Goal: Check status: Check status

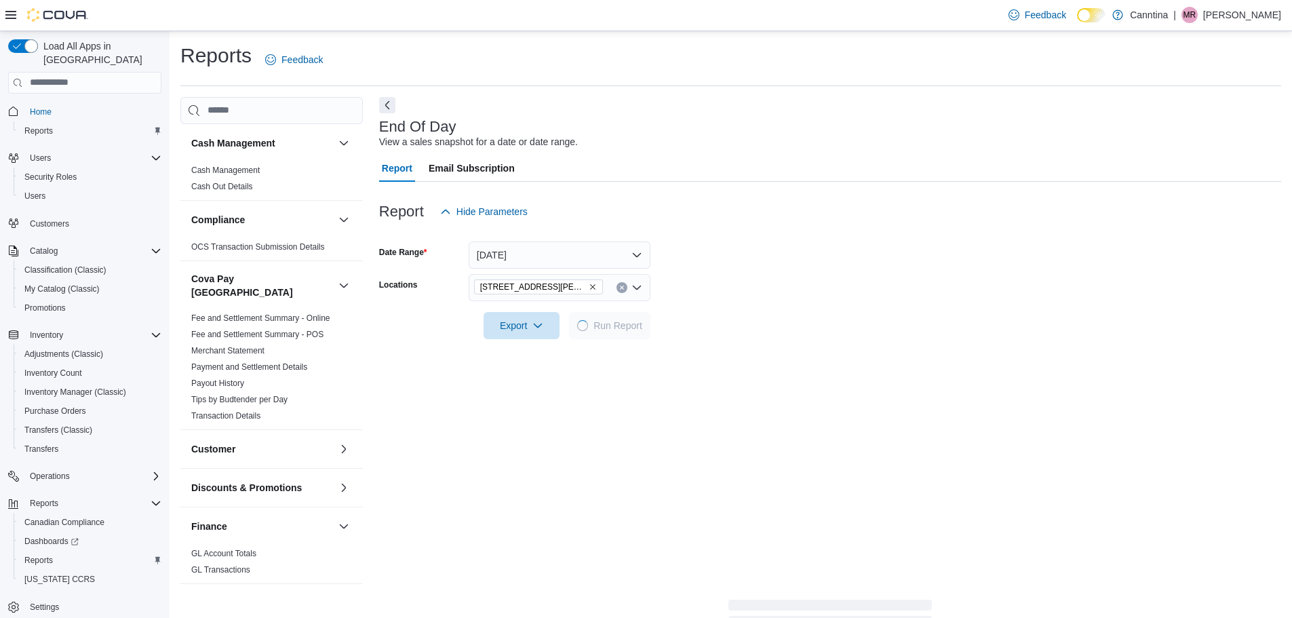
scroll to position [173, 0]
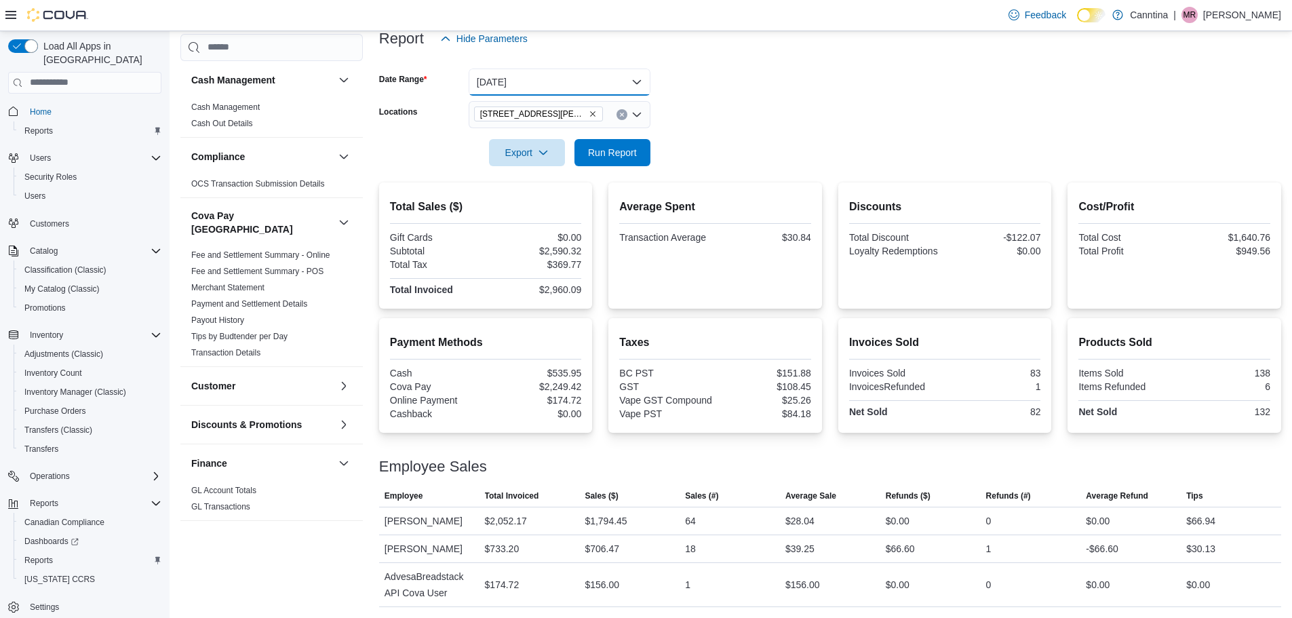
click at [549, 73] on button "[DATE]" at bounding box center [560, 81] width 182 height 27
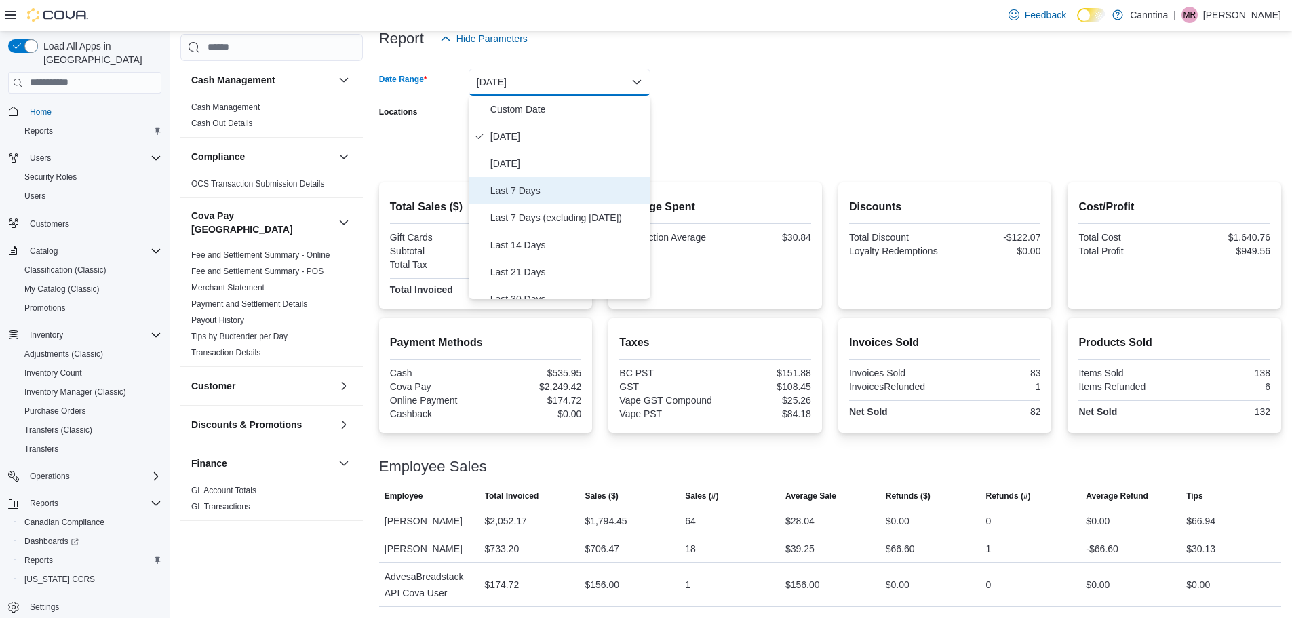
click at [516, 194] on span "Last 7 Days" at bounding box center [567, 190] width 155 height 16
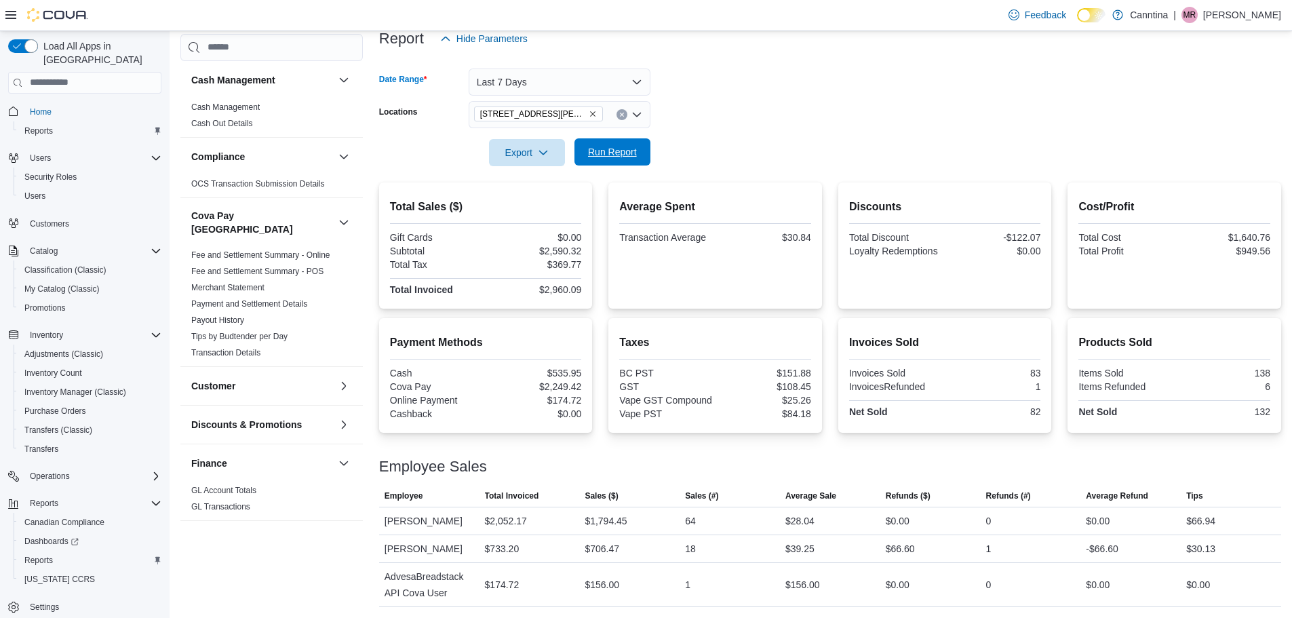
click at [619, 147] on span "Run Report" at bounding box center [612, 152] width 49 height 14
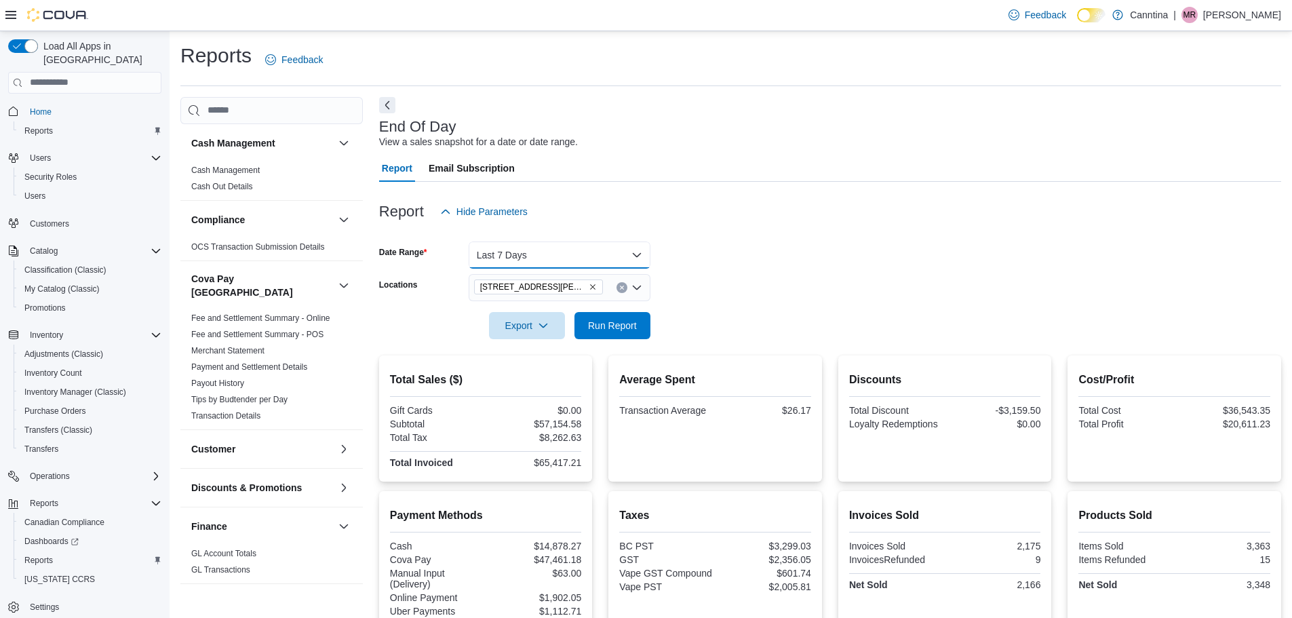
click at [557, 252] on button "Last 7 Days" at bounding box center [560, 254] width 182 height 27
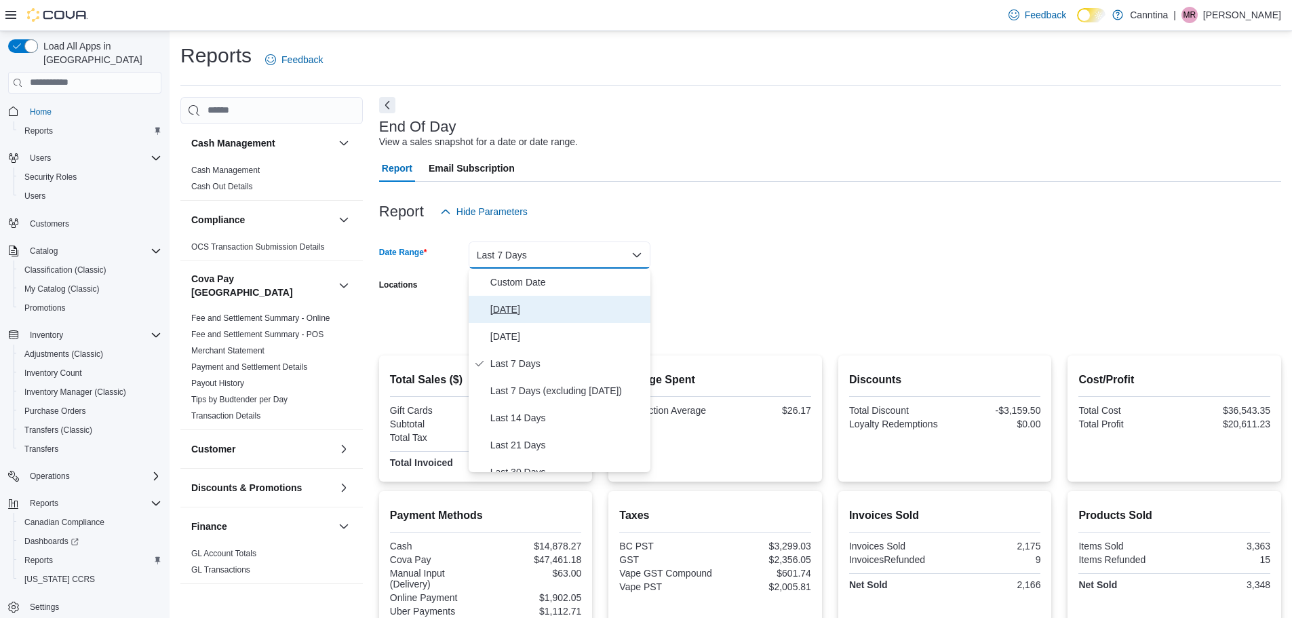
click at [503, 308] on span "[DATE]" at bounding box center [567, 309] width 155 height 16
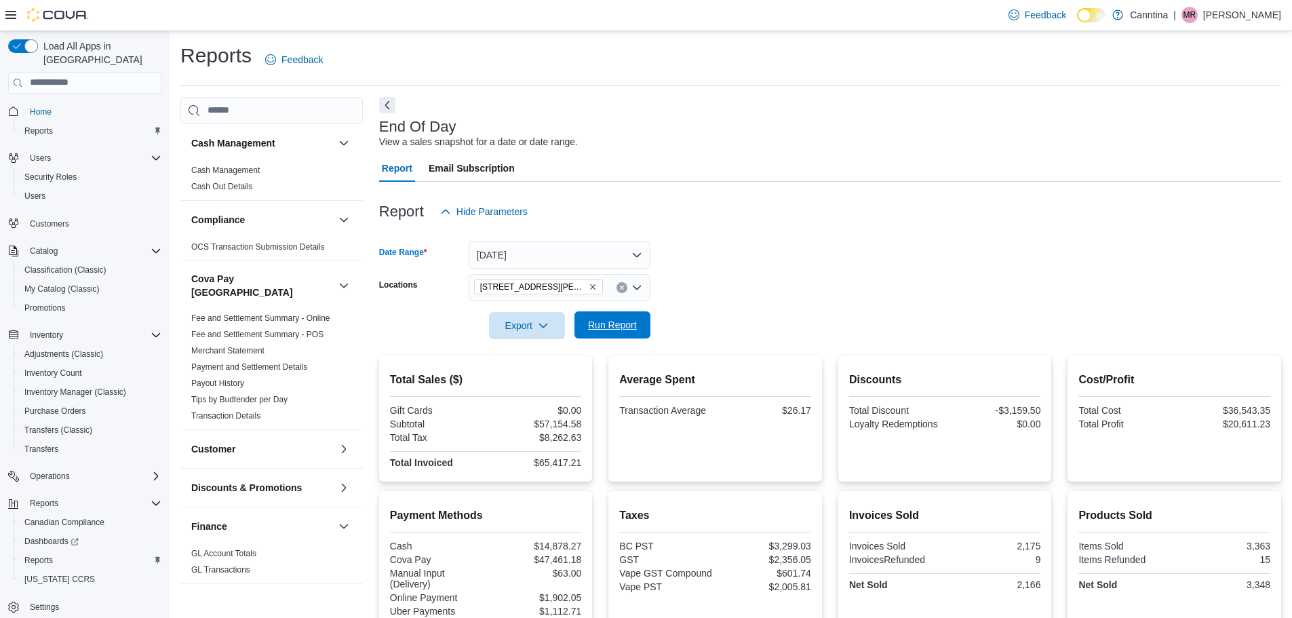
click at [625, 332] on span "Run Report" at bounding box center [612, 324] width 60 height 27
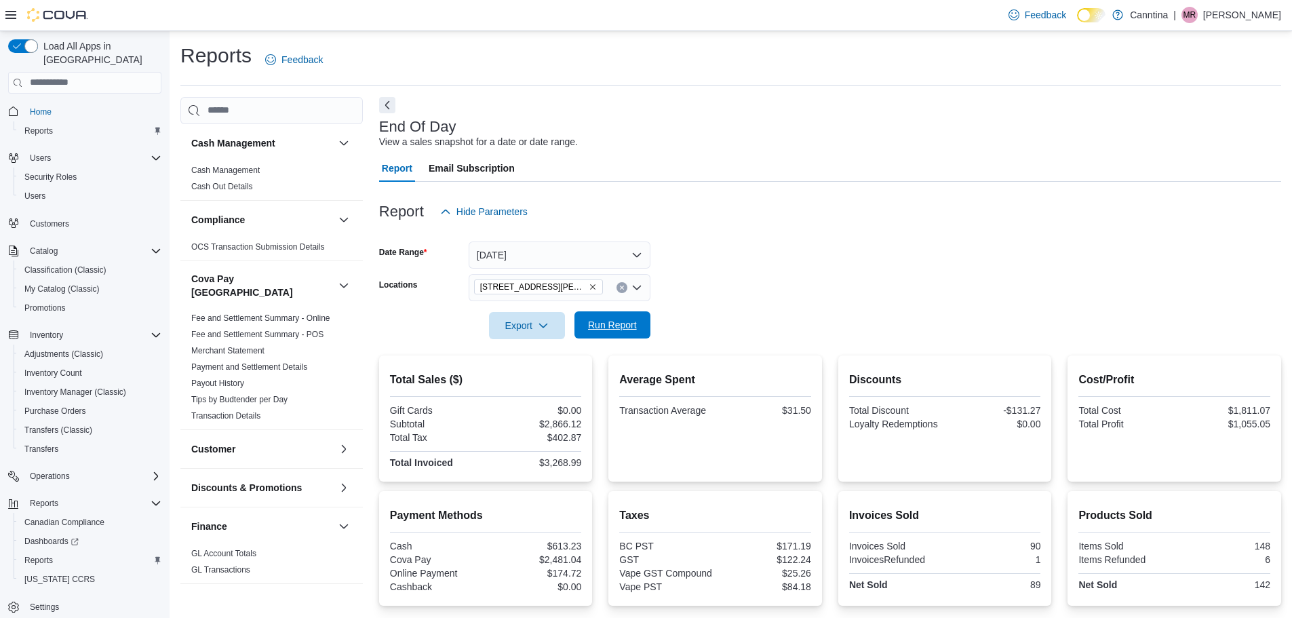
click at [601, 325] on span "Run Report" at bounding box center [612, 325] width 49 height 14
click at [610, 331] on span "Run Report" at bounding box center [612, 325] width 49 height 14
click at [628, 247] on button "[DATE]" at bounding box center [560, 254] width 182 height 27
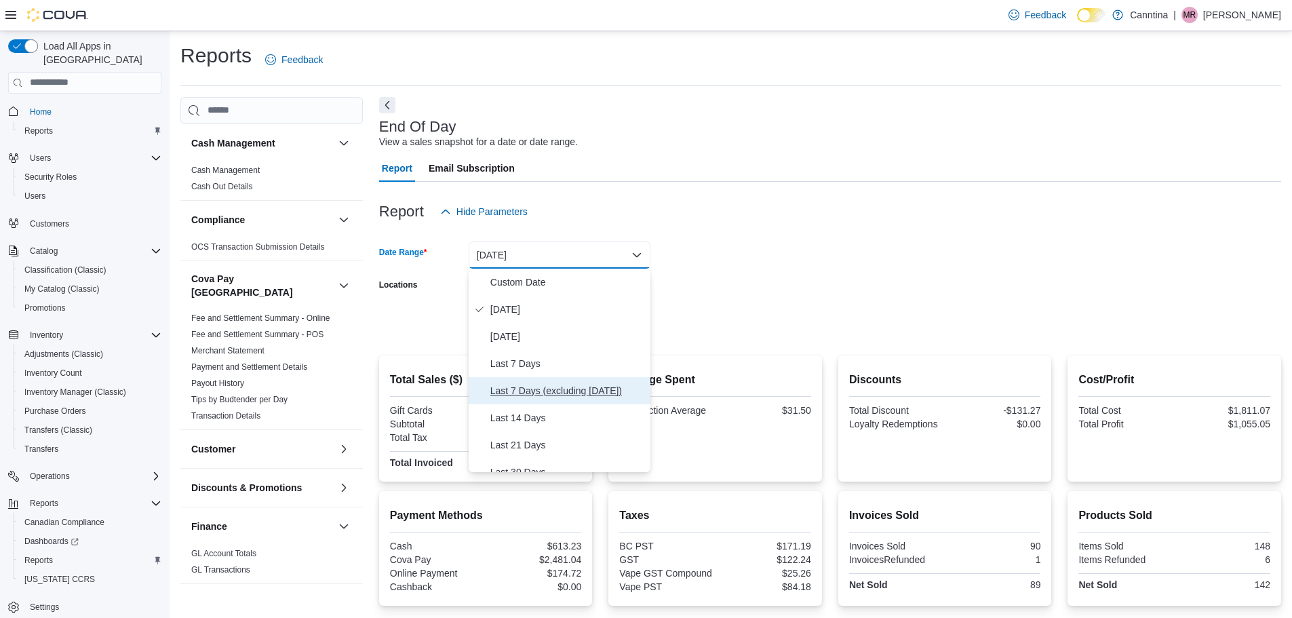
click at [508, 384] on span "Last 7 Days (excluding [DATE])" at bounding box center [567, 390] width 155 height 16
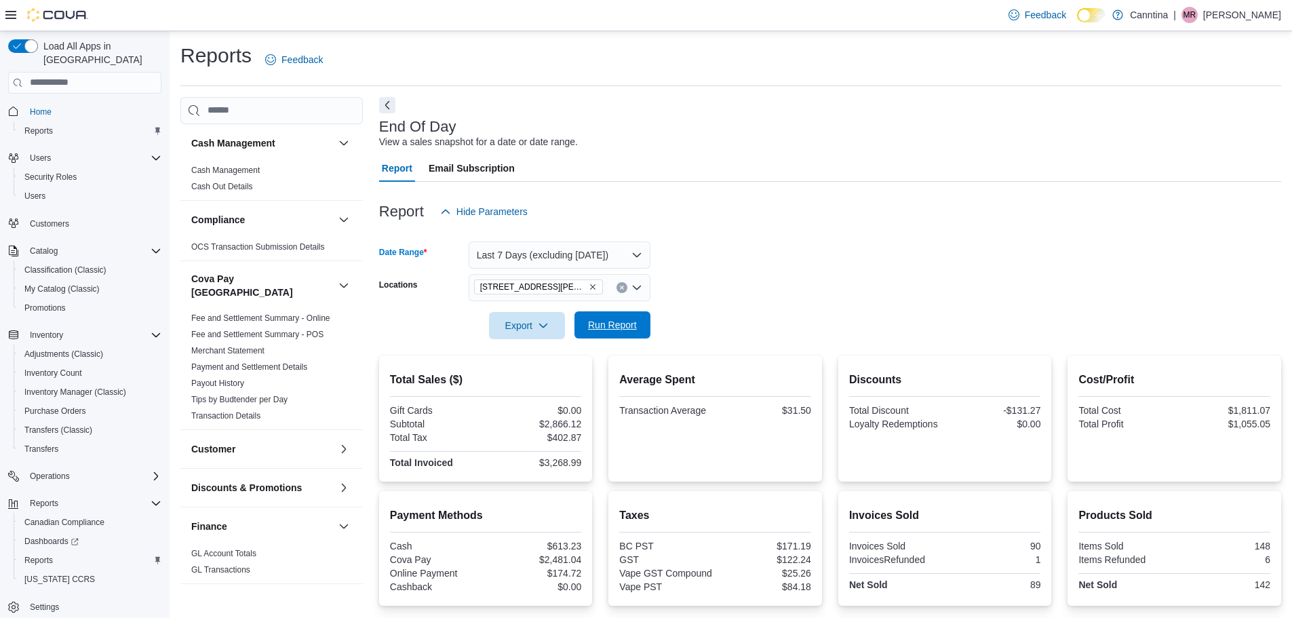
click at [607, 326] on span "Run Report" at bounding box center [612, 325] width 49 height 14
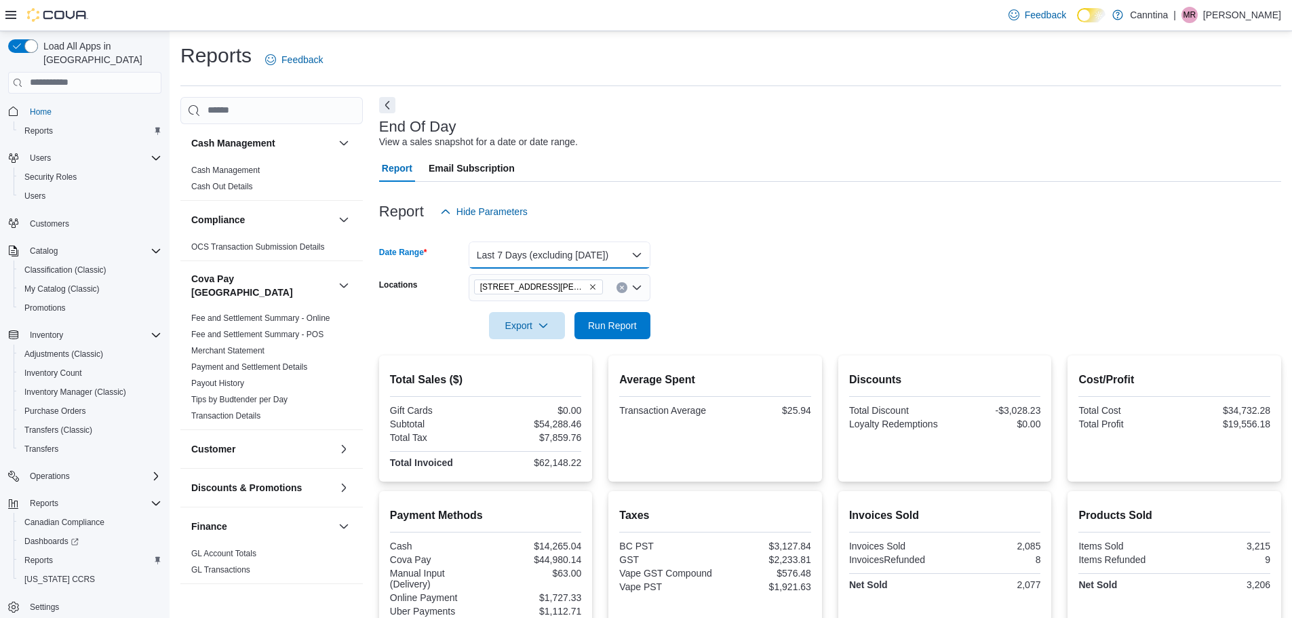
click at [643, 253] on button "Last 7 Days (excluding [DATE])" at bounding box center [560, 254] width 182 height 27
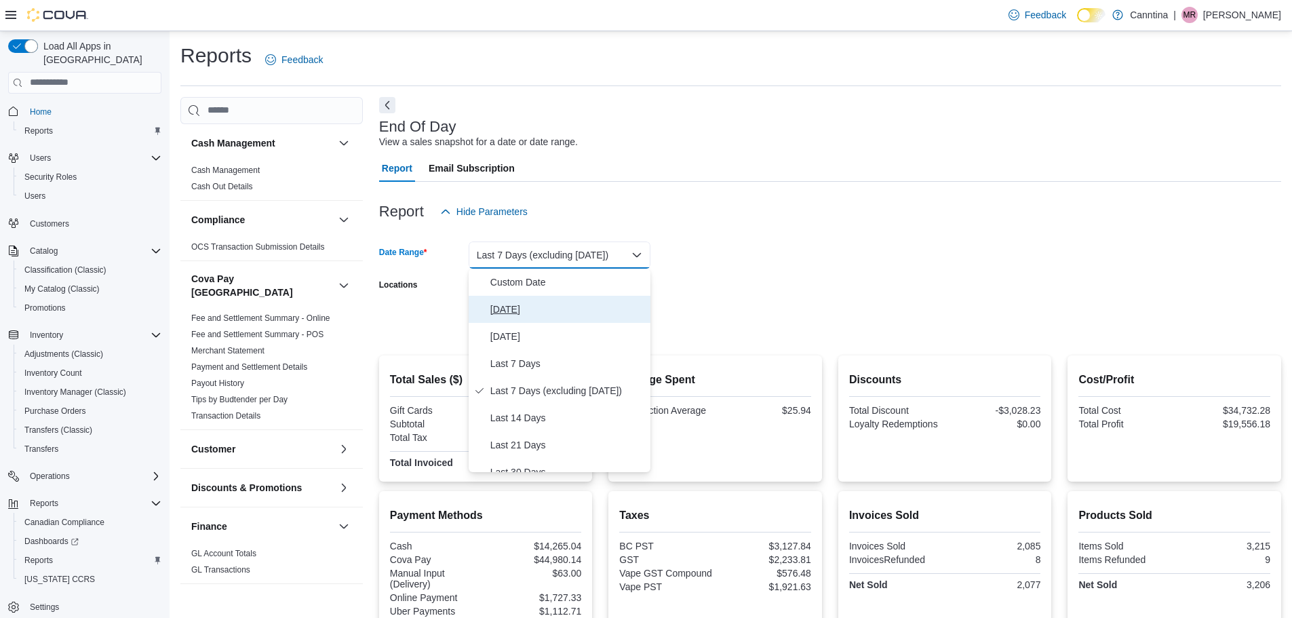
click at [519, 309] on span "[DATE]" at bounding box center [567, 309] width 155 height 16
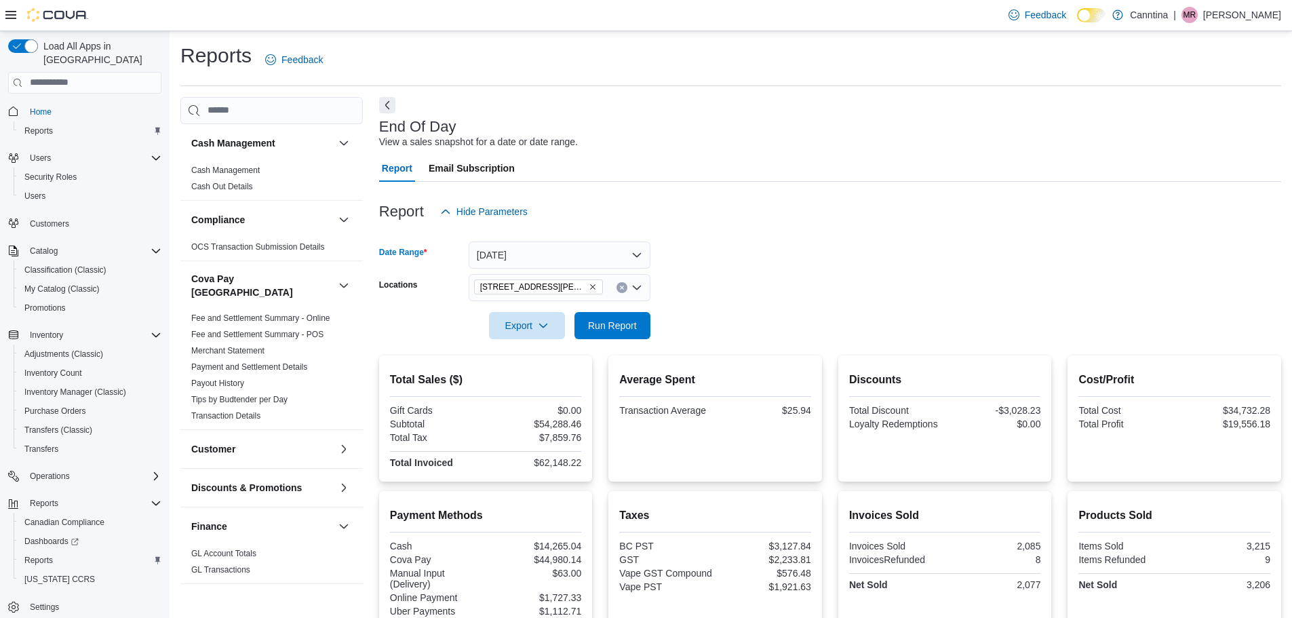
click at [615, 340] on div at bounding box center [830, 347] width 902 height 16
click at [622, 326] on span "Run Report" at bounding box center [612, 325] width 49 height 14
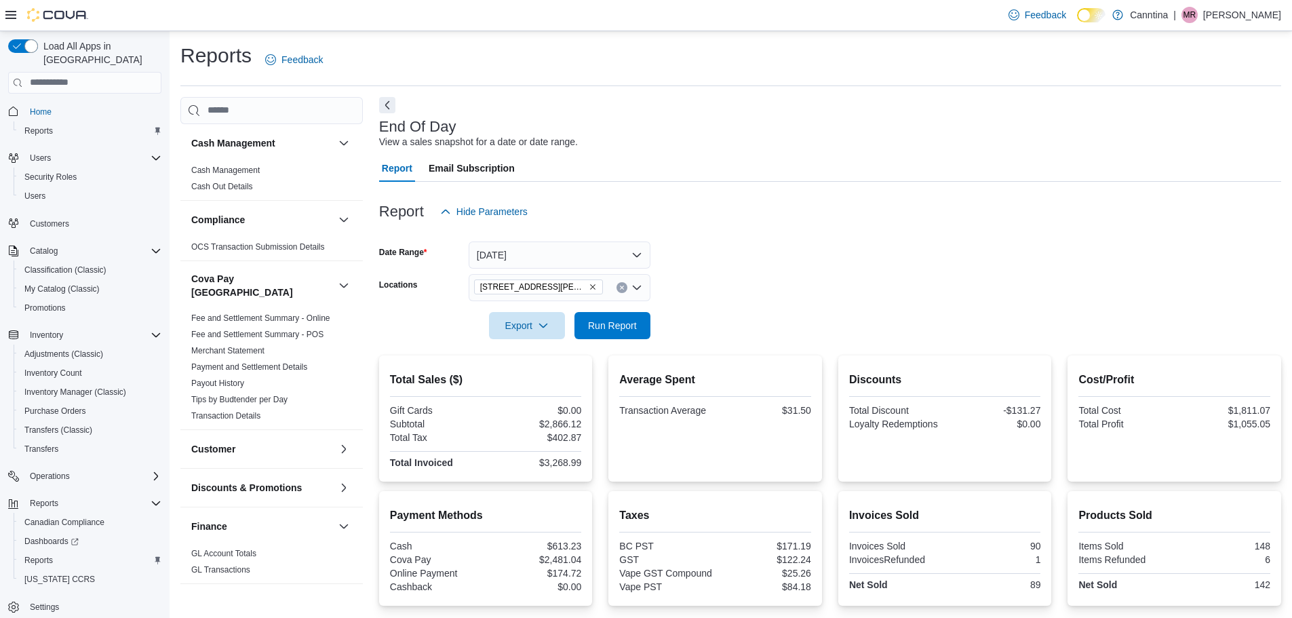
click at [749, 374] on h2 "Average Spent" at bounding box center [715, 380] width 192 height 16
click at [631, 315] on span "Run Report" at bounding box center [612, 324] width 60 height 27
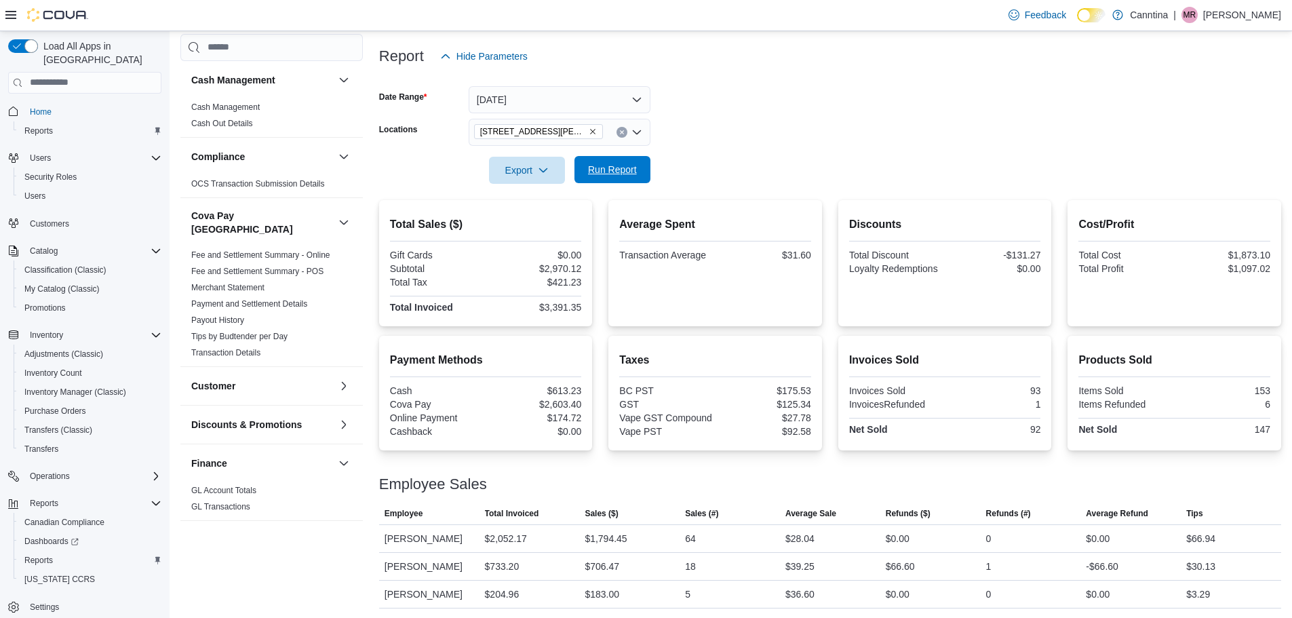
scroll to position [136, 0]
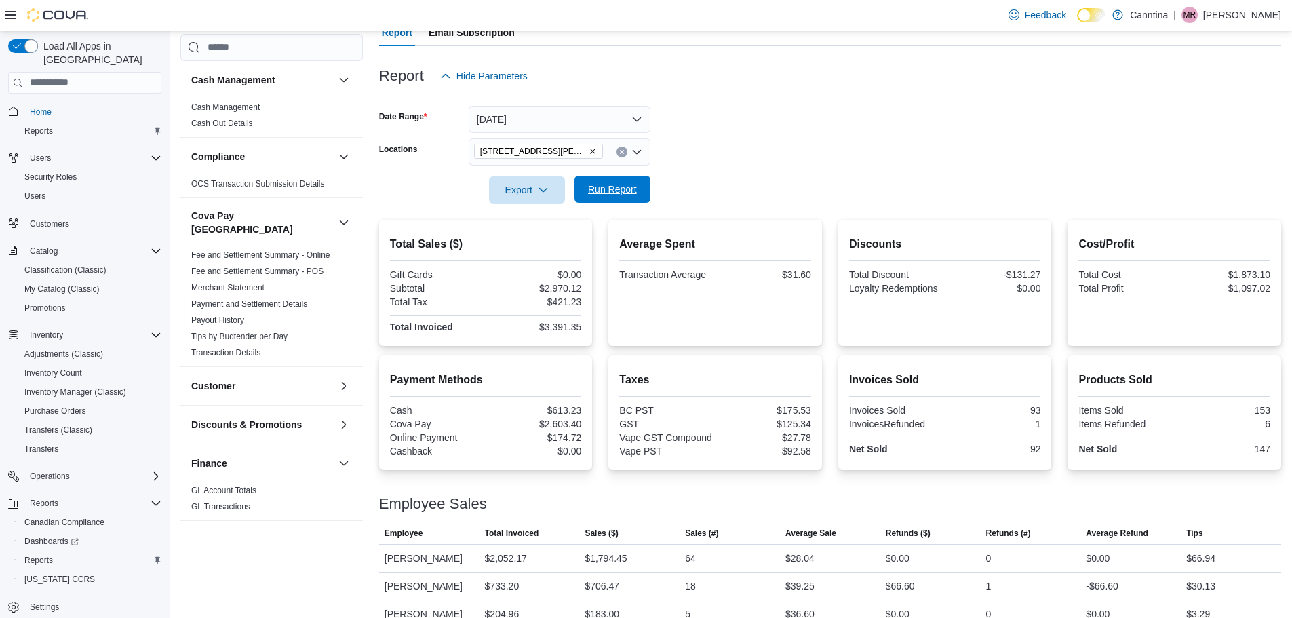
click at [622, 193] on span "Run Report" at bounding box center [612, 189] width 49 height 14
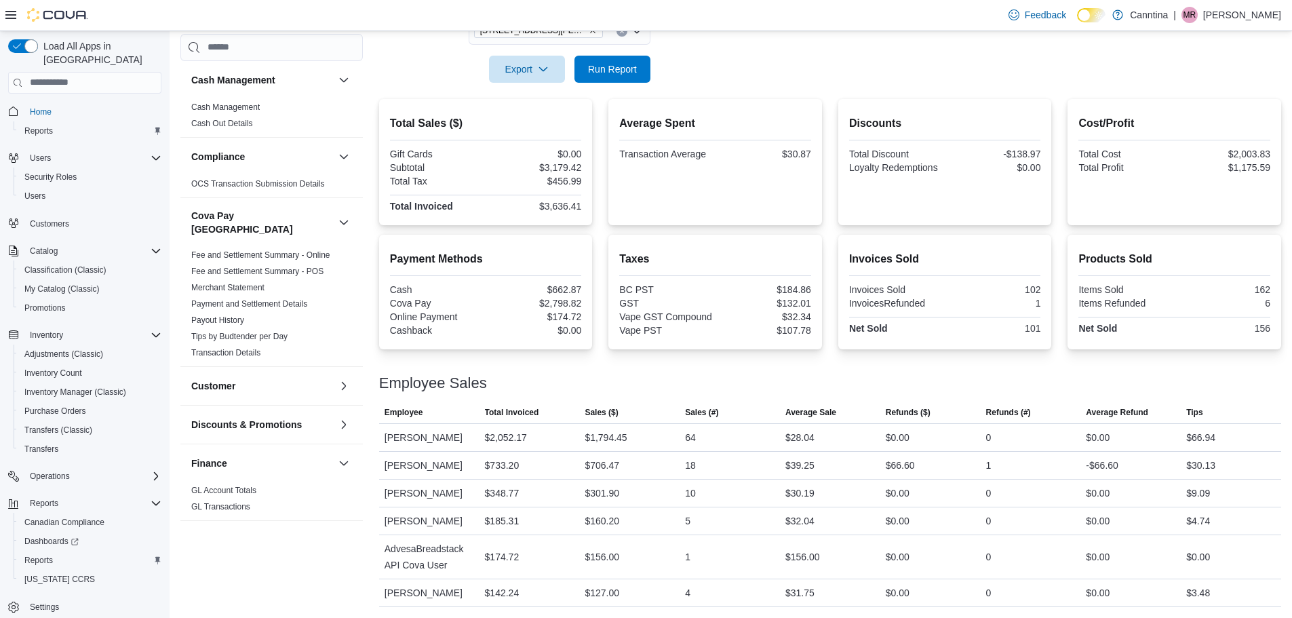
scroll to position [189, 0]
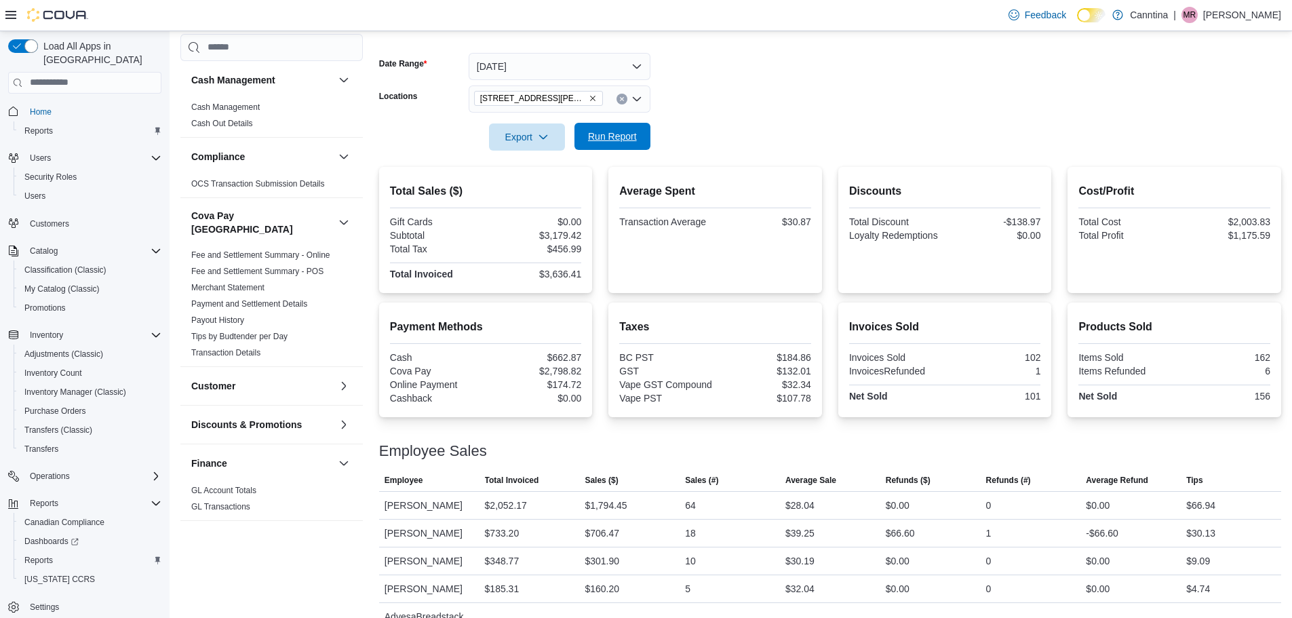
click at [617, 136] on span "Run Report" at bounding box center [612, 137] width 49 height 14
click at [648, 134] on button "Run Report" at bounding box center [612, 136] width 76 height 27
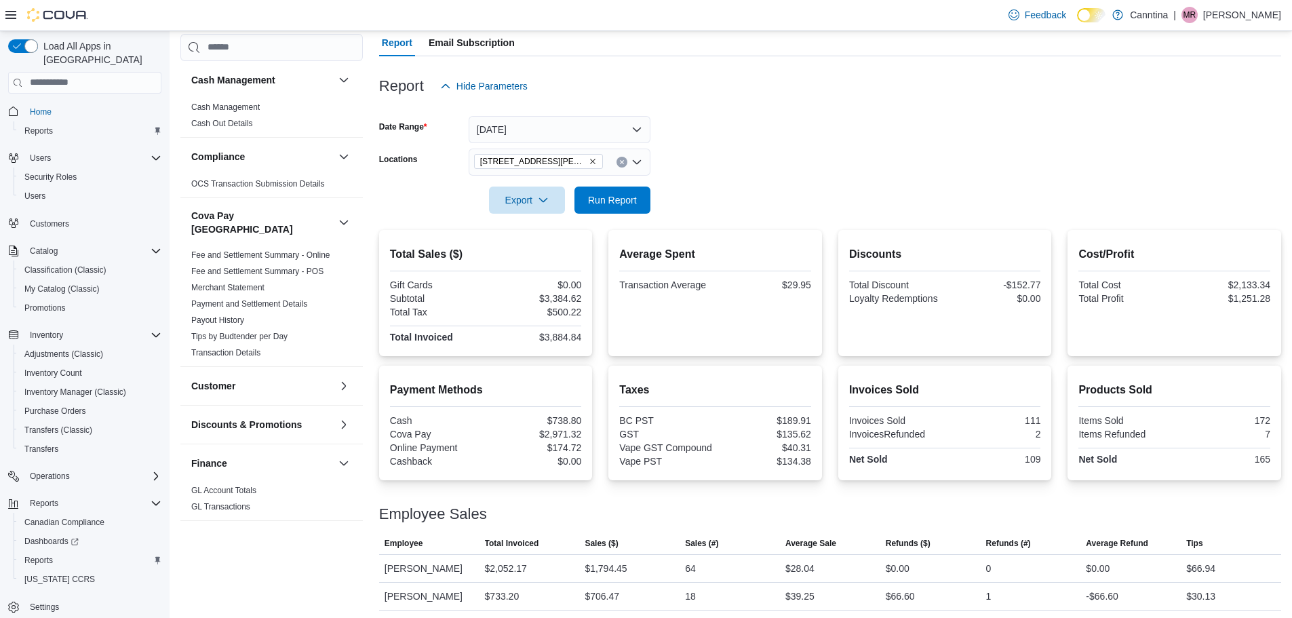
scroll to position [0, 0]
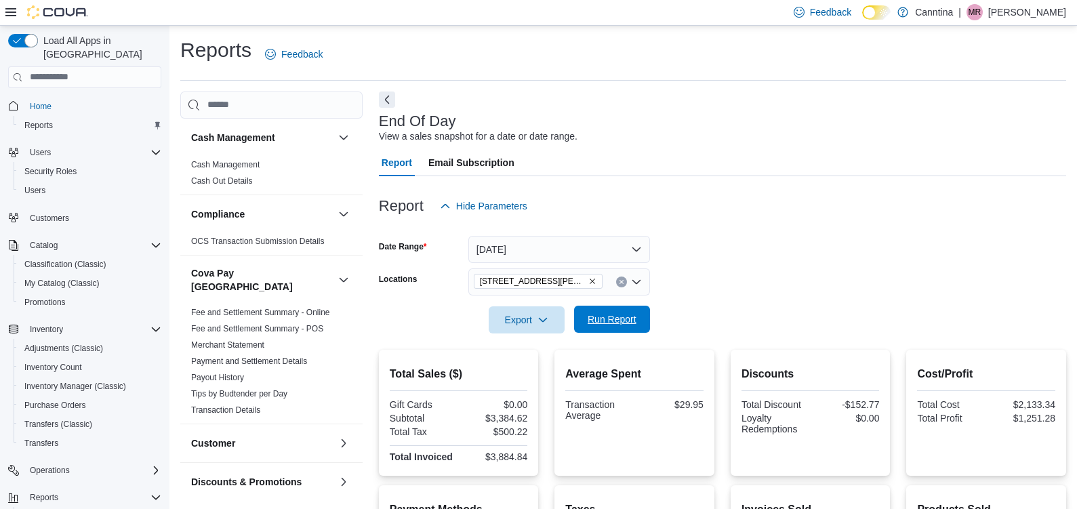
click at [636, 317] on span "Run Report" at bounding box center [612, 320] width 49 height 14
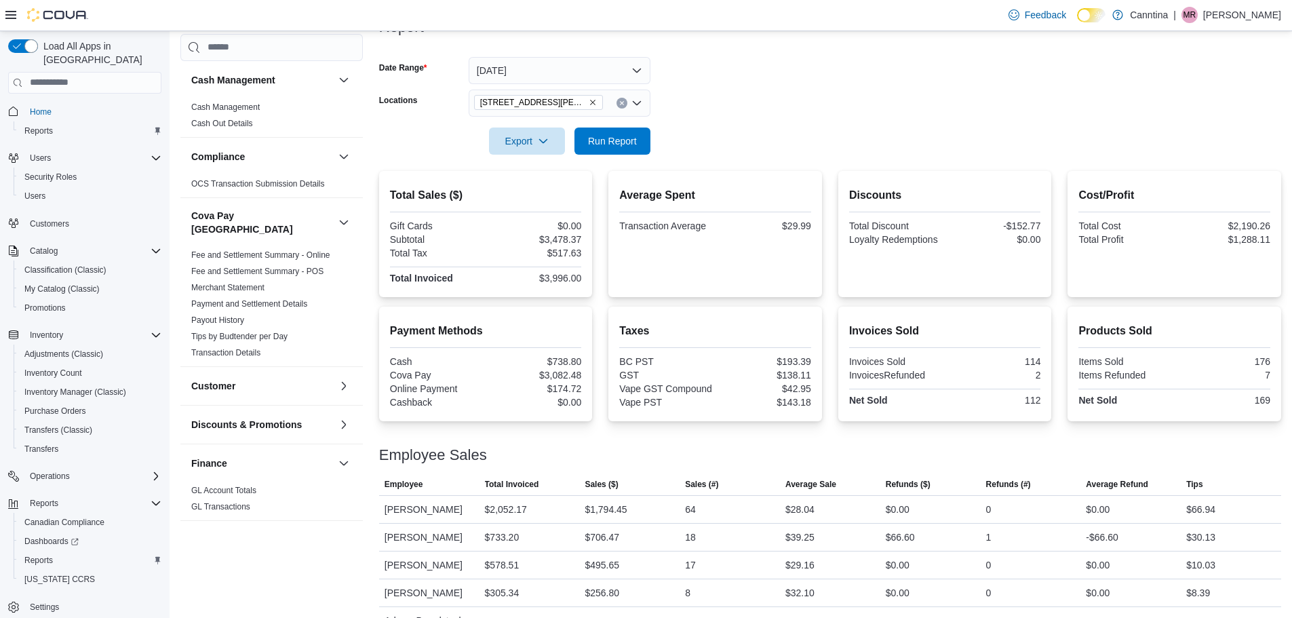
scroll to position [256, 0]
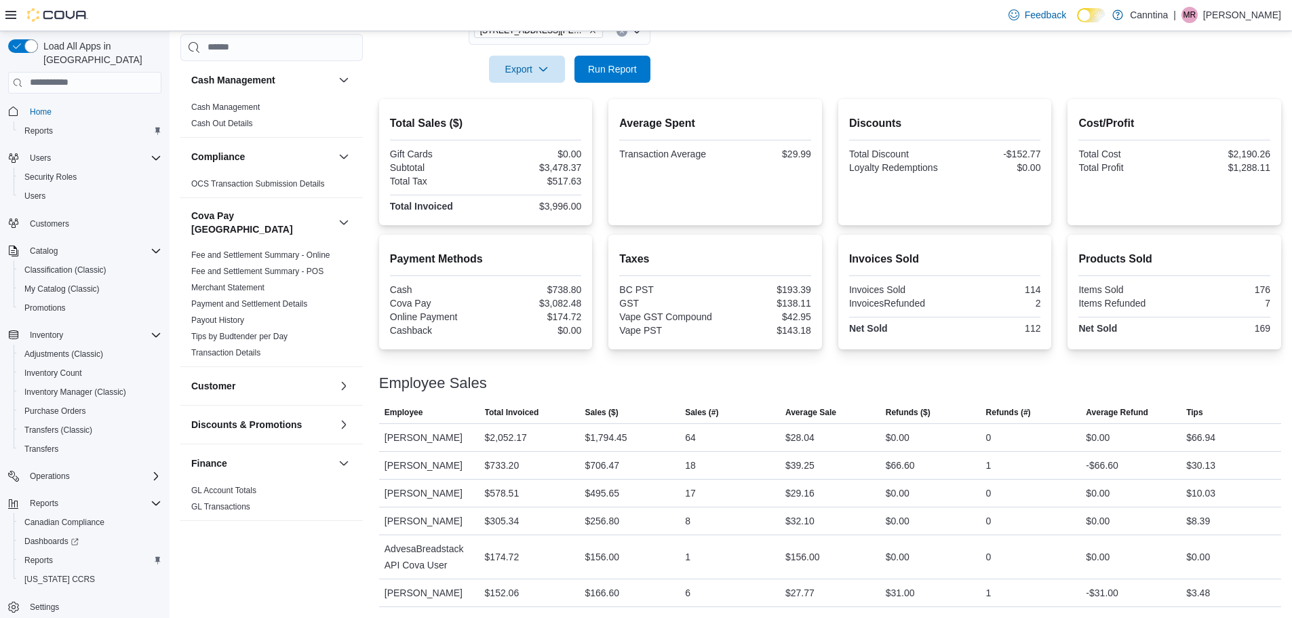
click at [508, 267] on div "Payment Methods Cash $738.80 Cova Pay $3,082.48 Online Payment $174.72 Cashback…" at bounding box center [486, 294] width 192 height 87
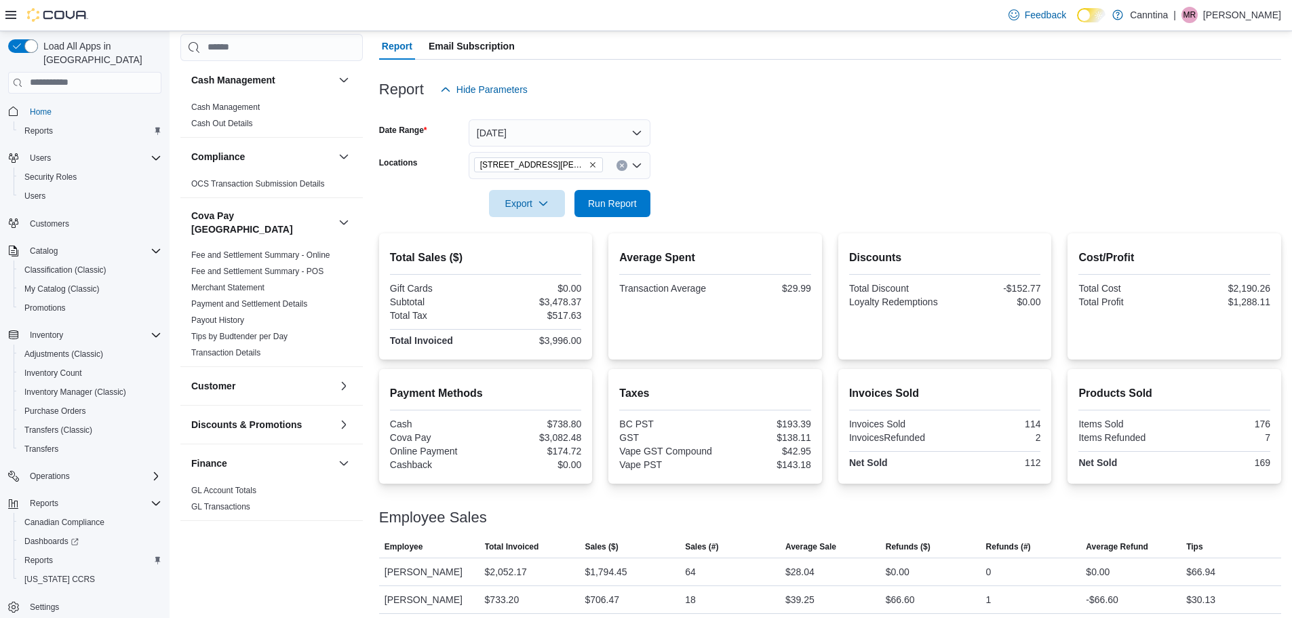
scroll to position [121, 0]
click at [610, 202] on span "Run Report" at bounding box center [612, 204] width 49 height 14
click at [603, 136] on button "[DATE]" at bounding box center [560, 134] width 182 height 27
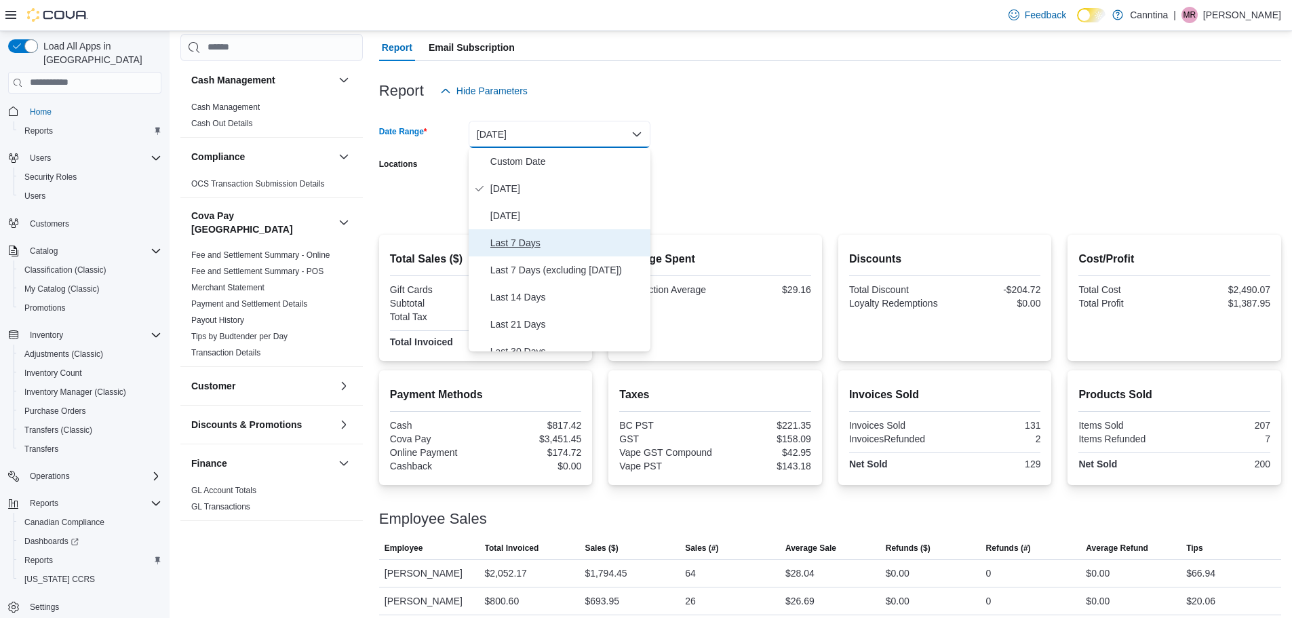
click at [523, 239] on span "Last 7 Days" at bounding box center [567, 243] width 155 height 16
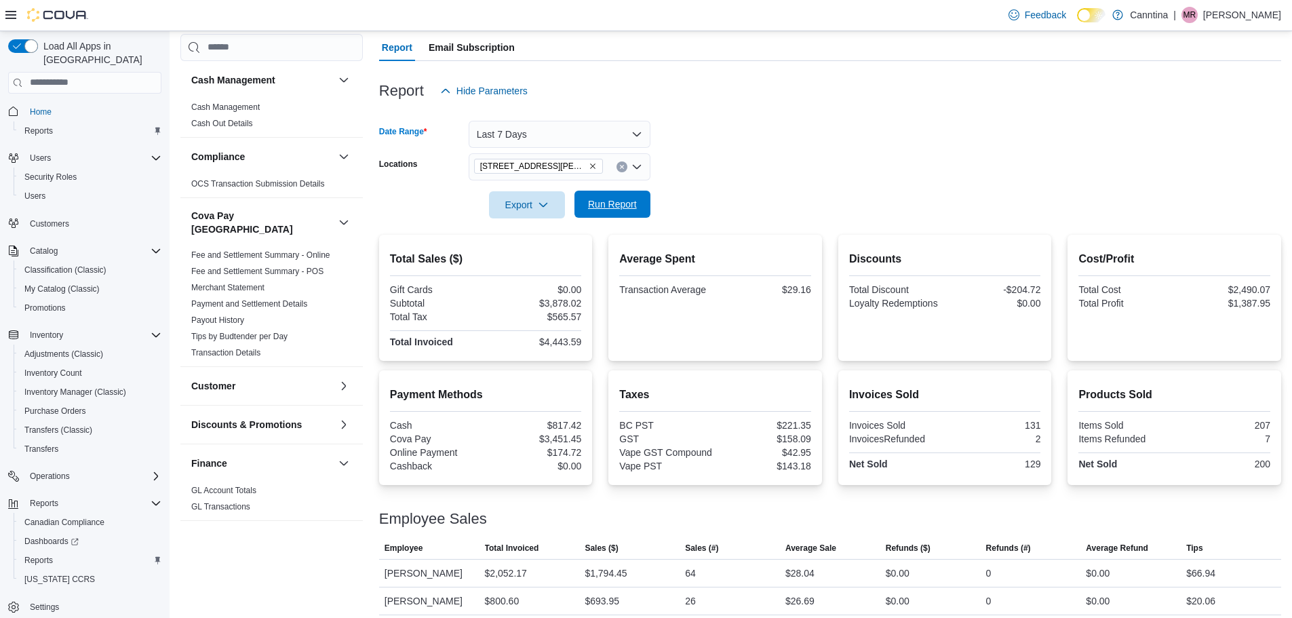
click at [601, 202] on span "Run Report" at bounding box center [612, 204] width 49 height 14
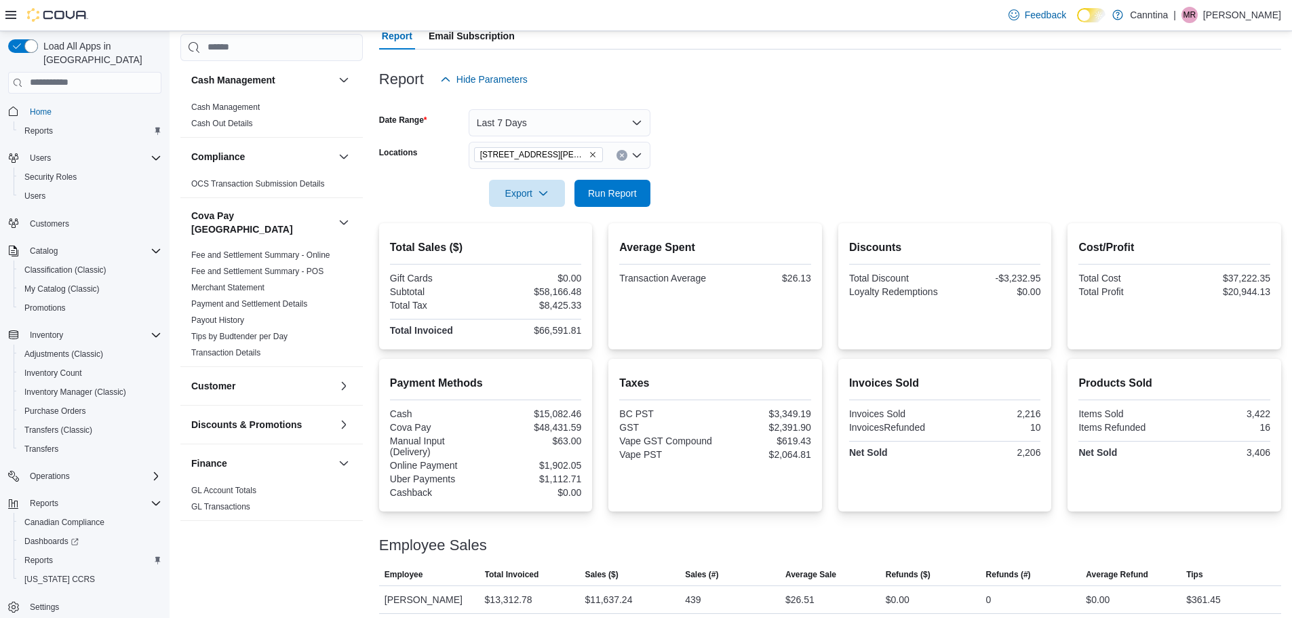
scroll to position [121, 0]
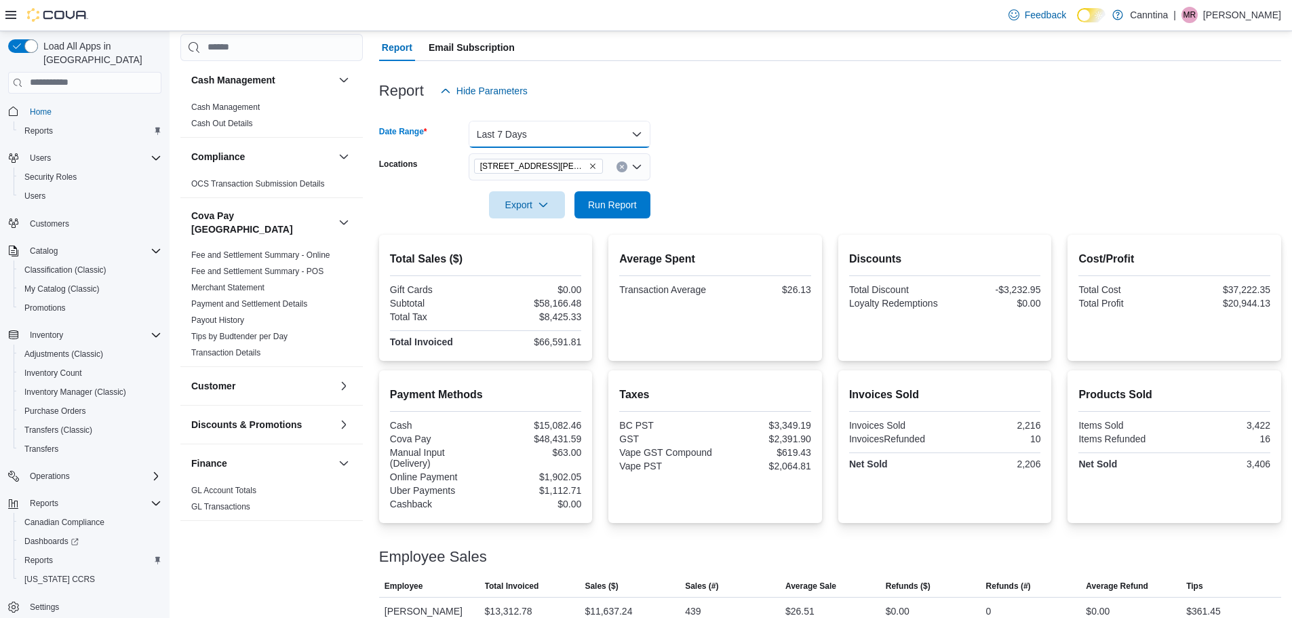
click at [633, 128] on button "Last 7 Days" at bounding box center [560, 134] width 182 height 27
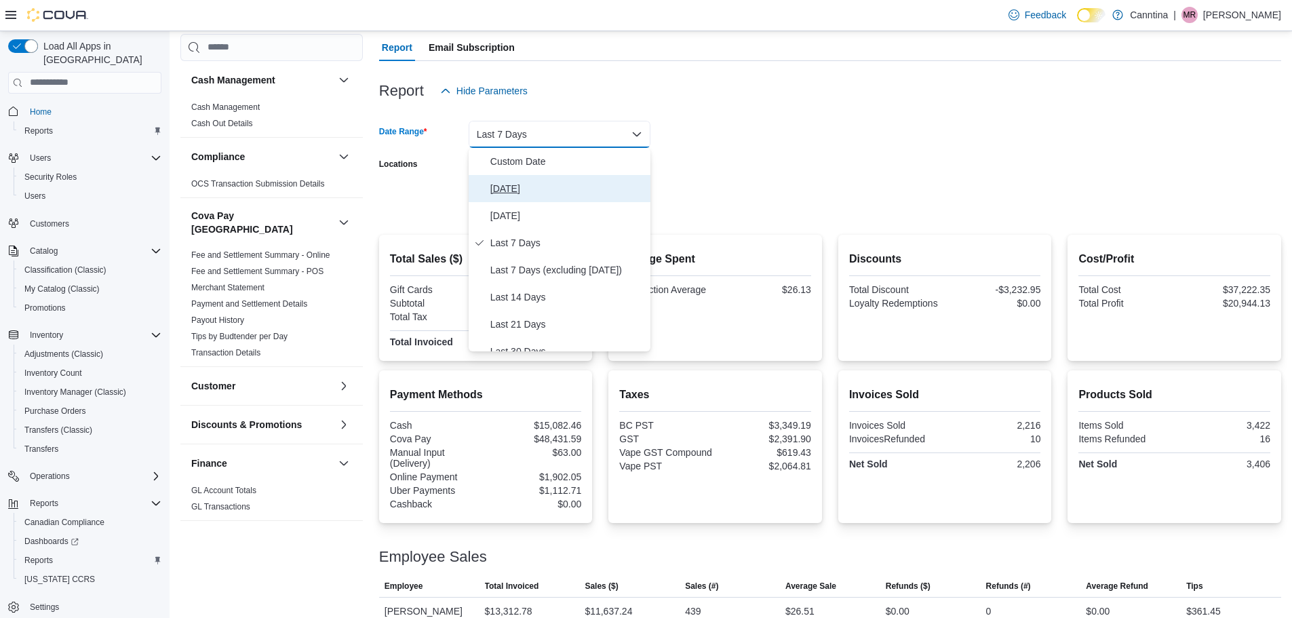
click at [521, 187] on span "[DATE]" at bounding box center [567, 188] width 155 height 16
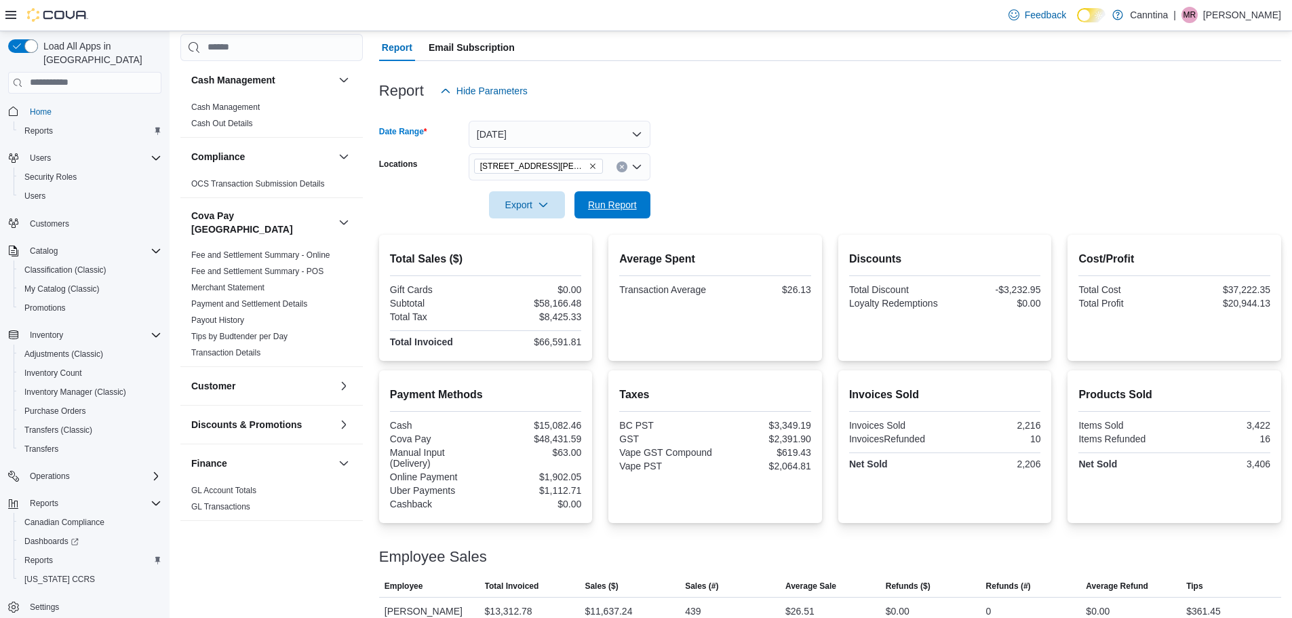
click at [628, 191] on div "Export Run Report" at bounding box center [514, 204] width 271 height 27
click at [895, 172] on form "Date Range [DATE] Locations [STREET_ADDRESS][PERSON_NAME] Export Run Report" at bounding box center [830, 161] width 902 height 114
click at [620, 203] on span "Run Report" at bounding box center [612, 204] width 49 height 14
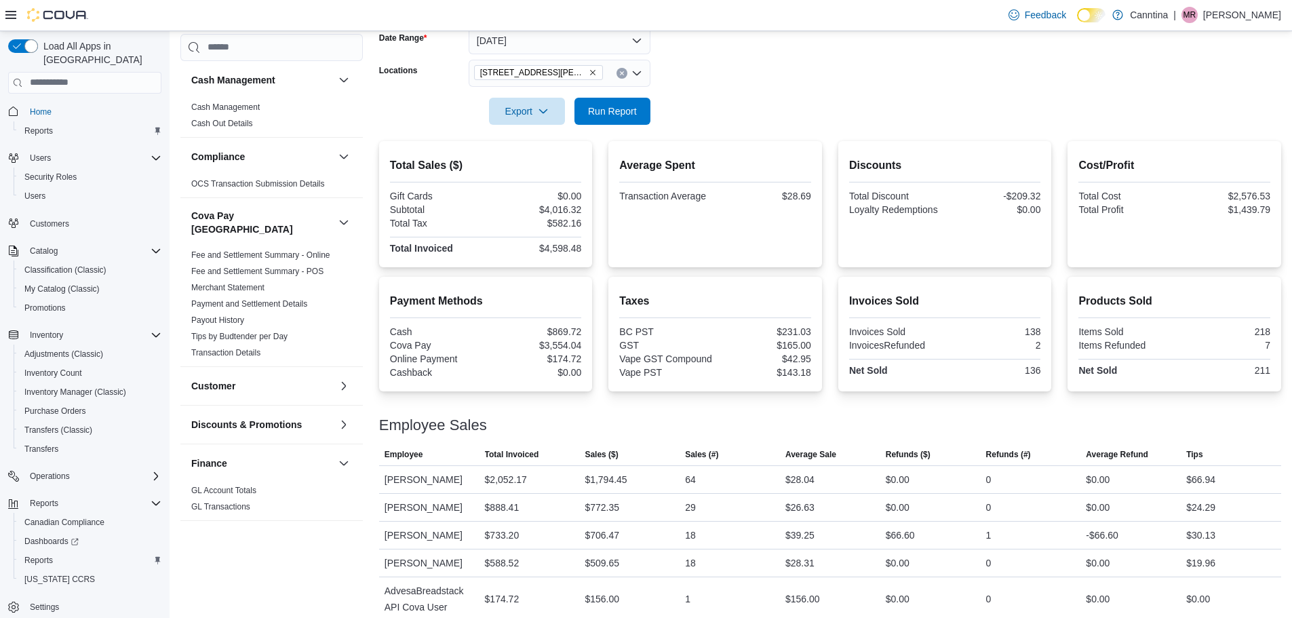
scroll to position [256, 0]
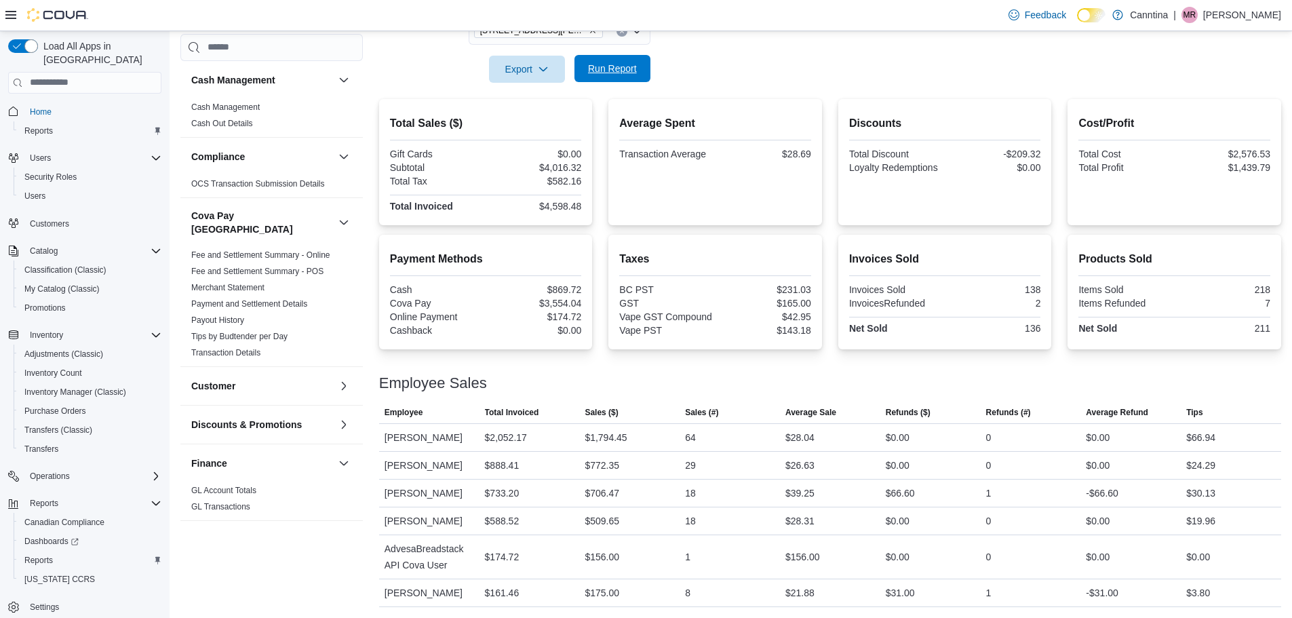
click at [608, 70] on span "Run Report" at bounding box center [612, 69] width 49 height 14
